Goal: Information Seeking & Learning: Learn about a topic

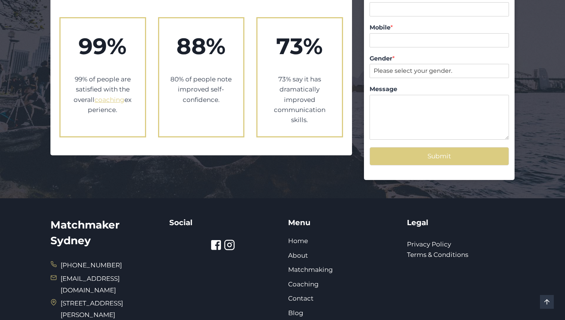
scroll to position [1402, 0]
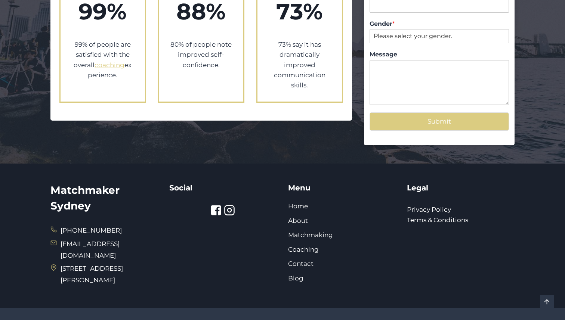
click at [230, 209] on icon at bounding box center [230, 211] width 4 height 4
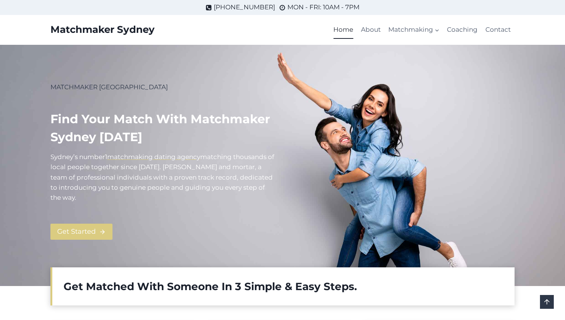
scroll to position [1402, 0]
click at [377, 32] on link "About" at bounding box center [370, 30] width 27 height 18
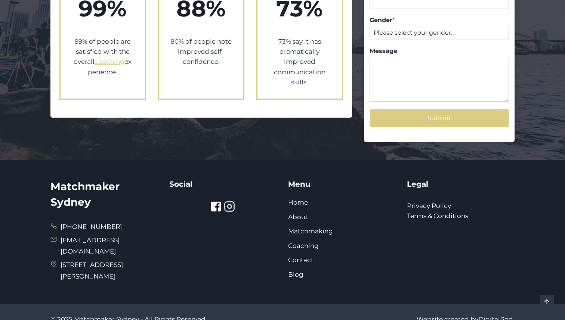
scroll to position [842, 0]
